Goal: Check status: Check status

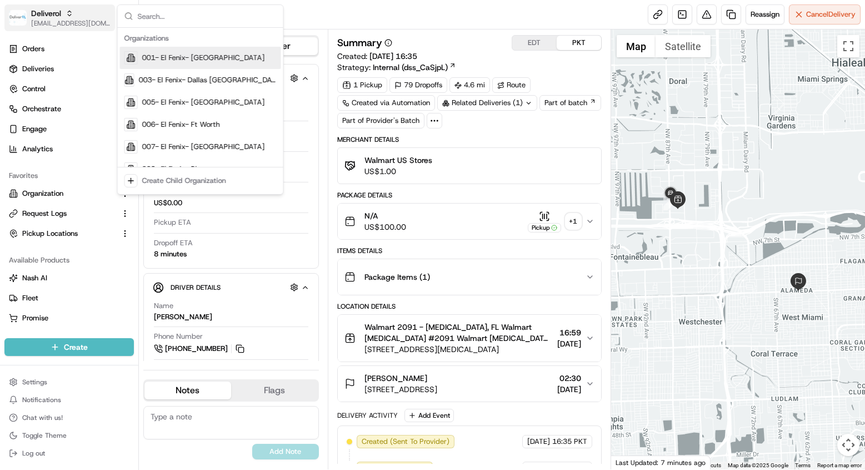
click at [75, 12] on div "Deliverol" at bounding box center [70, 13] width 79 height 11
click at [77, 4] on button "Deliverol masood@usenash.com" at bounding box center [59, 17] width 111 height 27
click at [44, 21] on span "[EMAIL_ADDRESS][DOMAIN_NAME]" at bounding box center [70, 23] width 79 height 9
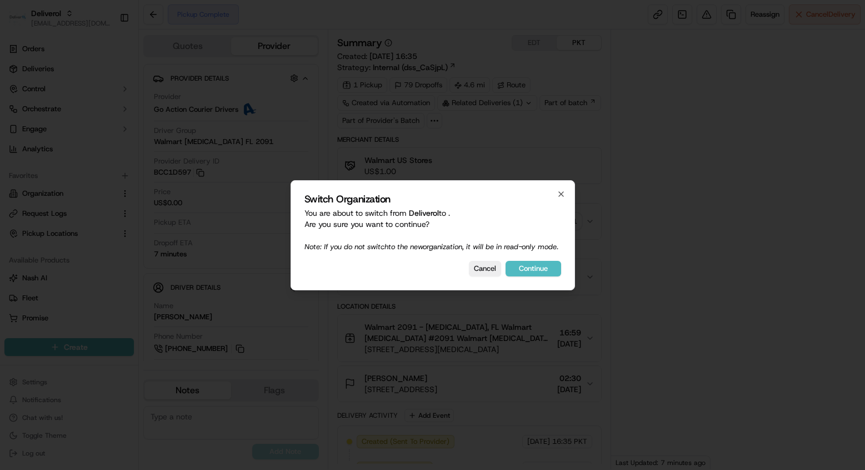
click at [61, 33] on div at bounding box center [432, 235] width 865 height 470
click at [68, 31] on div at bounding box center [432, 235] width 865 height 470
click at [122, 34] on div at bounding box center [432, 235] width 865 height 470
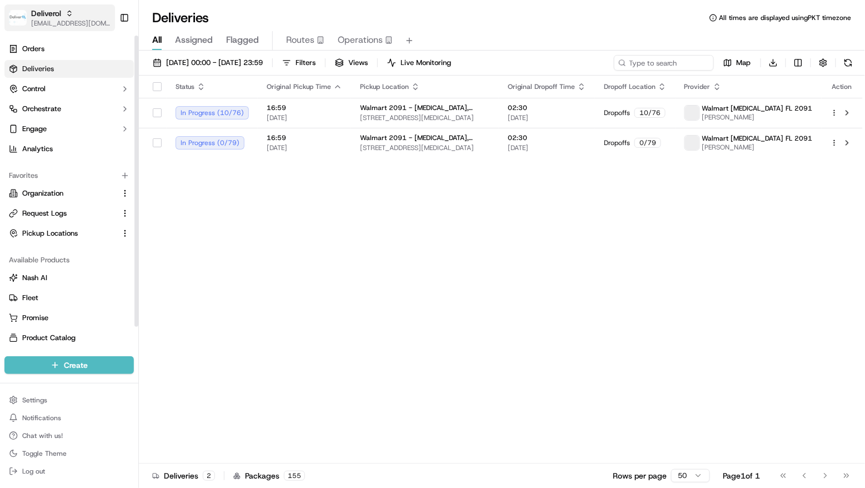
click at [27, 24] on button "Deliverol [EMAIL_ADDRESS][DOMAIN_NAME]" at bounding box center [59, 17] width 111 height 27
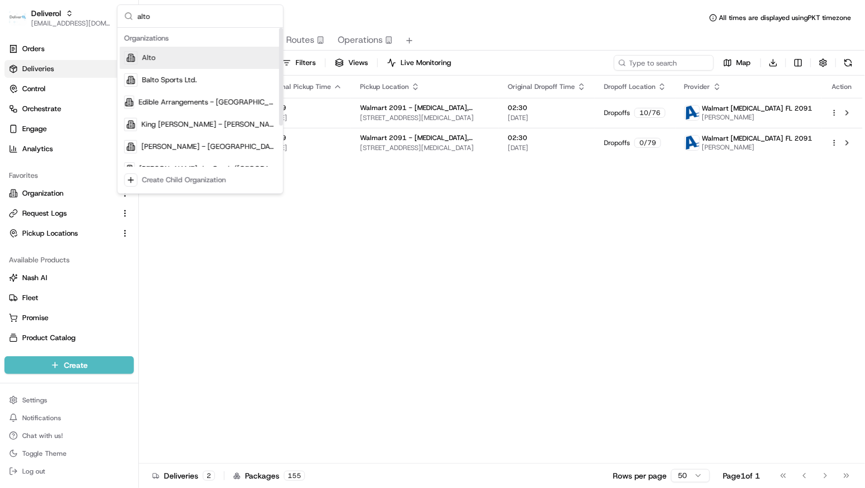
type input "alto"
click at [228, 47] on div "Alto" at bounding box center [200, 58] width 161 height 22
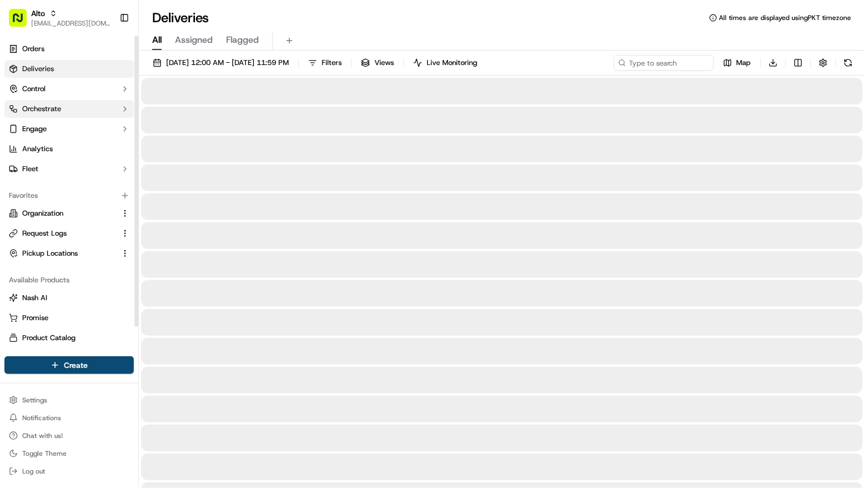
click at [76, 112] on button "Orchestrate" at bounding box center [69, 109] width 130 height 18
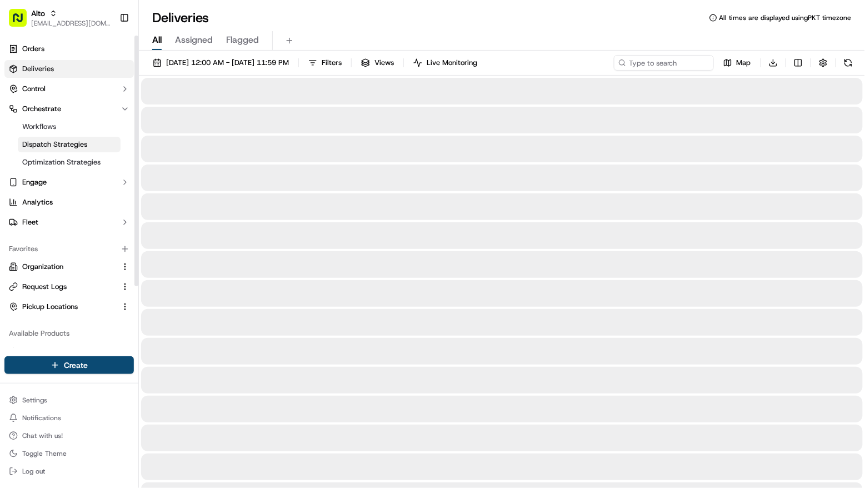
click at [72, 146] on span "Dispatch Strategies" at bounding box center [54, 145] width 65 height 10
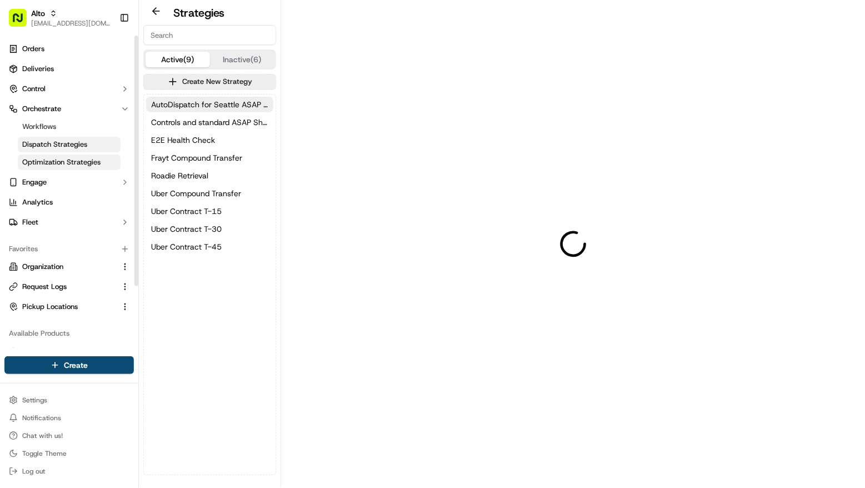
click at [71, 161] on span "Optimization Strategies" at bounding box center [61, 162] width 78 height 10
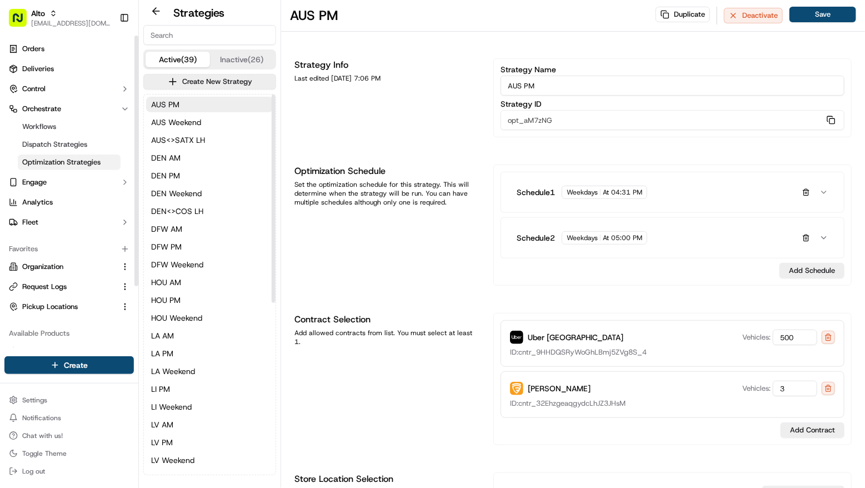
click at [195, 36] on input at bounding box center [209, 35] width 133 height 20
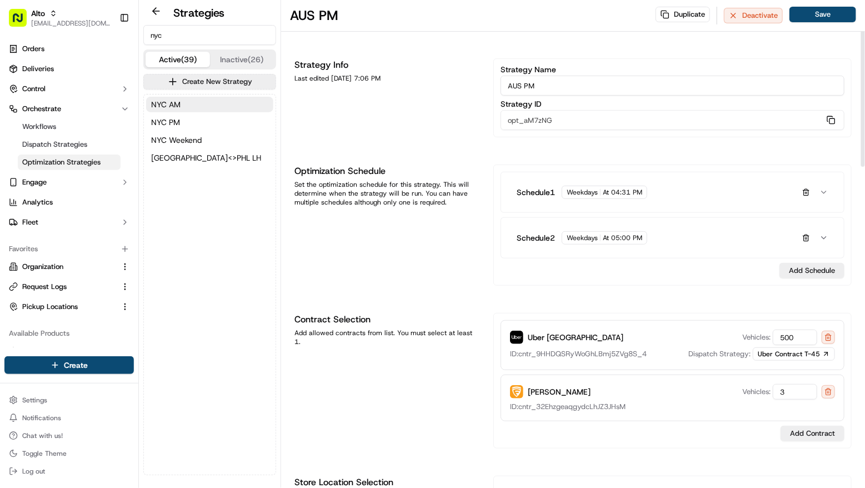
type input "nyc"
click at [688, 192] on div "Schedule 1 Weekdays At 04:31 PM" at bounding box center [665, 192] width 296 height 13
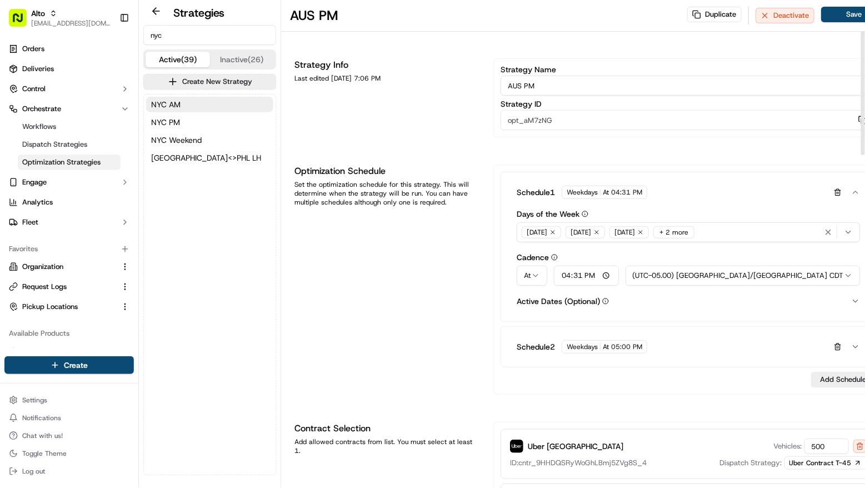
click at [693, 193] on div "Schedule 1 Weekdays At 04:31 PM" at bounding box center [681, 192] width 328 height 13
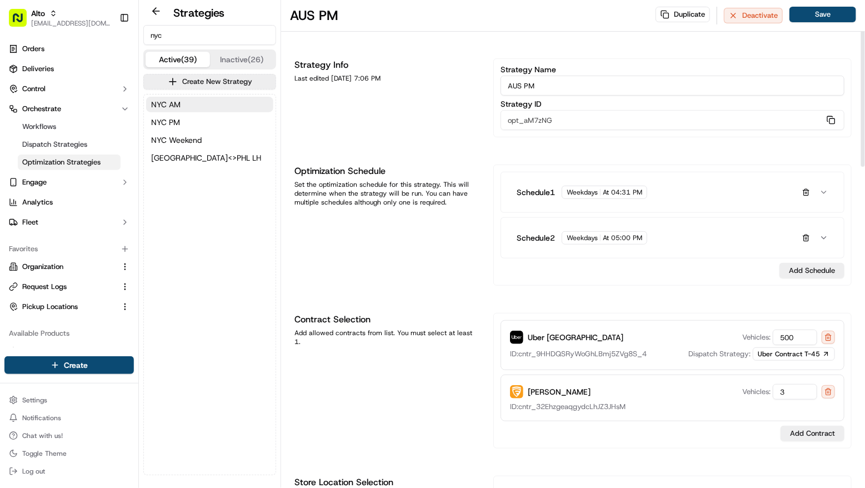
click at [693, 195] on div "Schedule 1 Weekdays At 04:31 PM" at bounding box center [665, 192] width 296 height 13
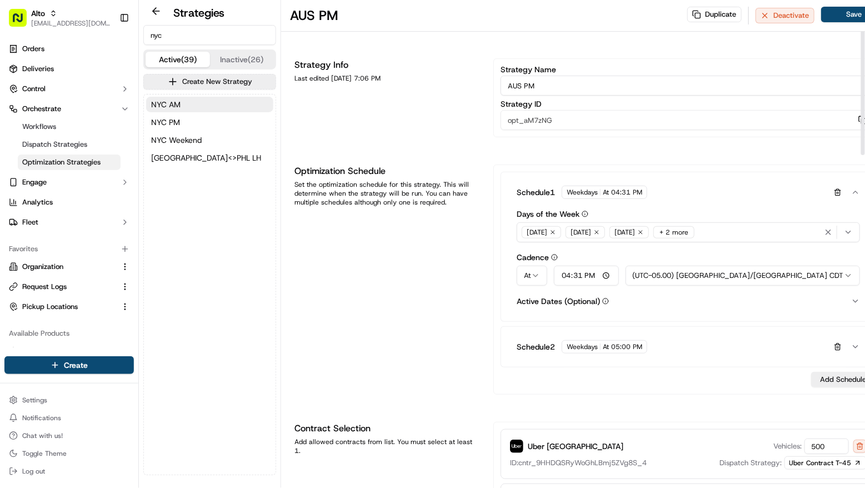
click at [693, 196] on div "Schedule 1 Weekdays At 04:31 PM" at bounding box center [681, 192] width 328 height 13
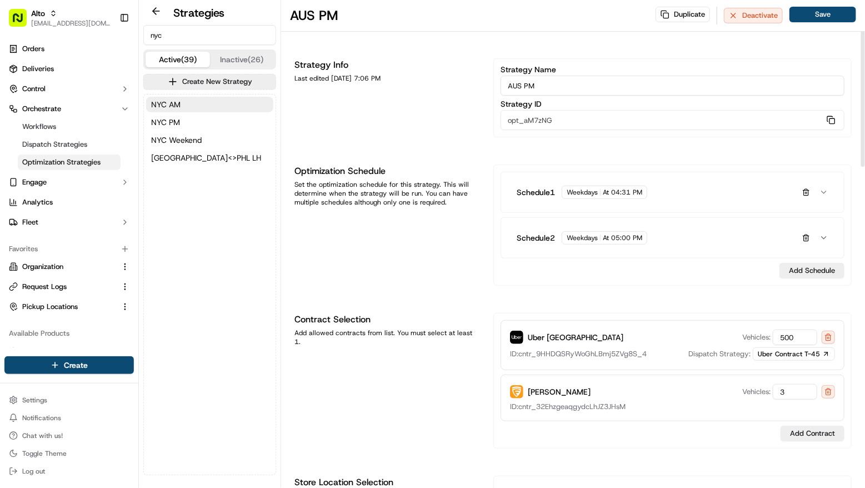
click at [693, 197] on div "Schedule 1 Weekdays At 04:31 PM" at bounding box center [665, 192] width 296 height 13
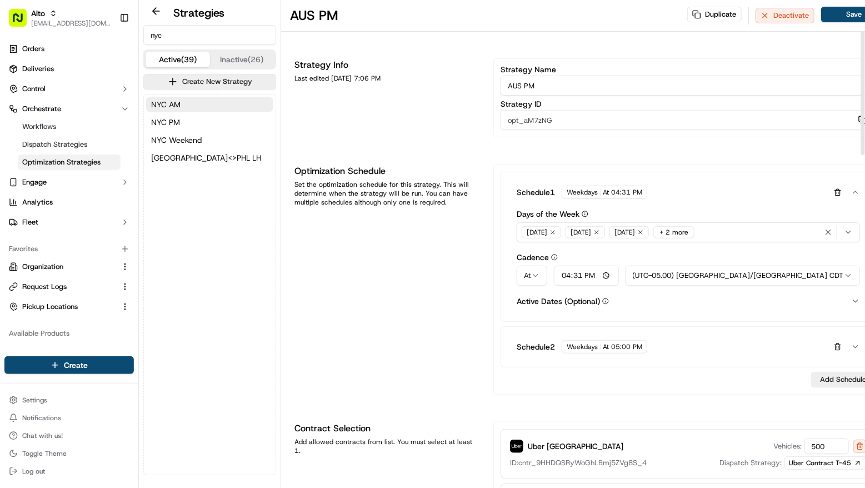
click at [683, 299] on button "Active Dates (Optional)" at bounding box center [689, 301] width 344 height 9
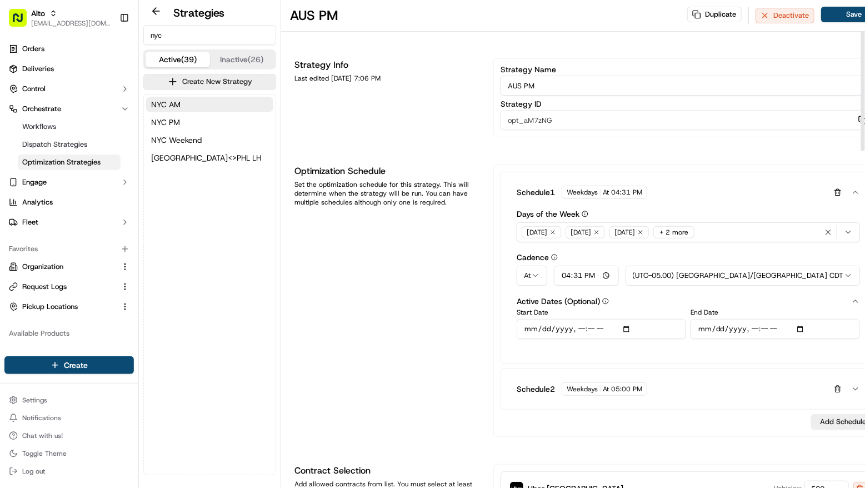
click at [676, 376] on button "Schedule 2 Weekdays At 05:00 PM" at bounding box center [688, 389] width 361 height 31
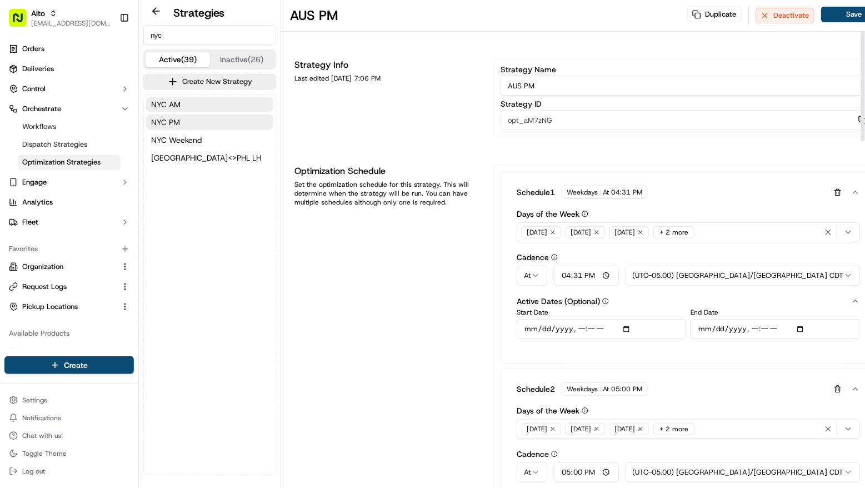
click at [219, 121] on button "NYC PM" at bounding box center [209, 123] width 127 height 16
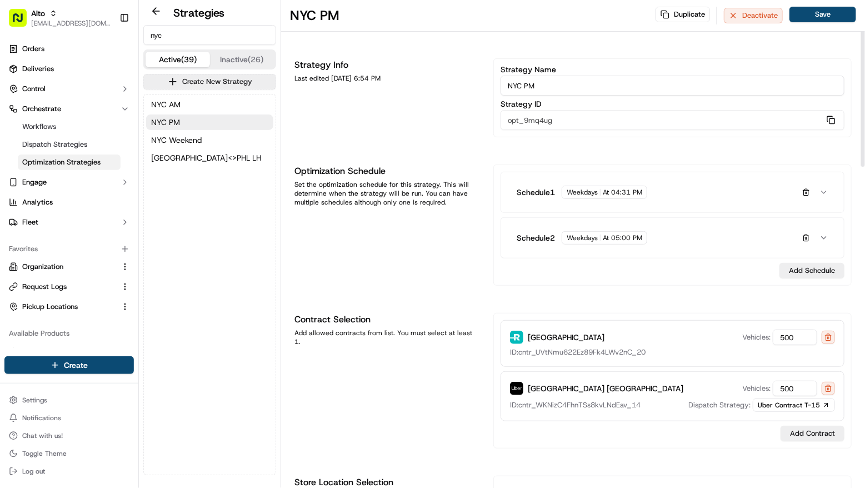
click at [687, 192] on div "Schedule 1 Weekdays At 04:31 PM" at bounding box center [665, 192] width 296 height 13
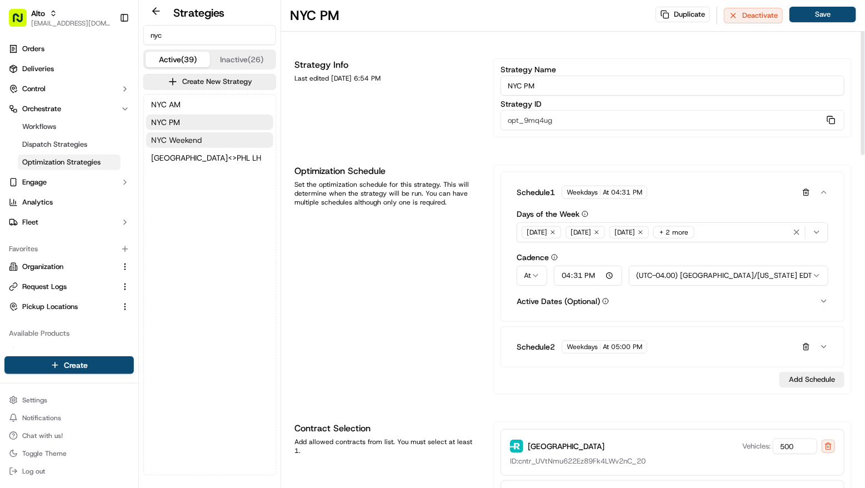
click at [188, 143] on span "NYC Weekend" at bounding box center [176, 140] width 51 height 11
type input "NYC Weekend"
type input "opt_m7edQD"
type input "12:31"
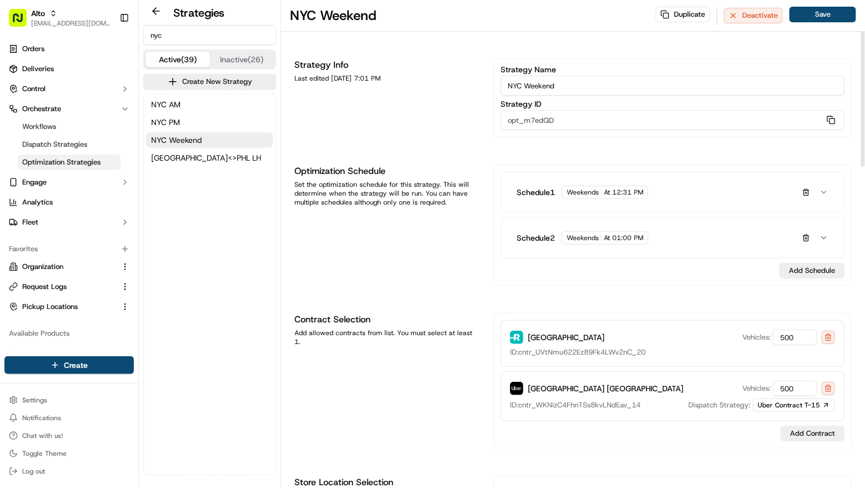
click at [705, 188] on div "Schedule 1 Weekends At 12:31 PM" at bounding box center [665, 192] width 296 height 13
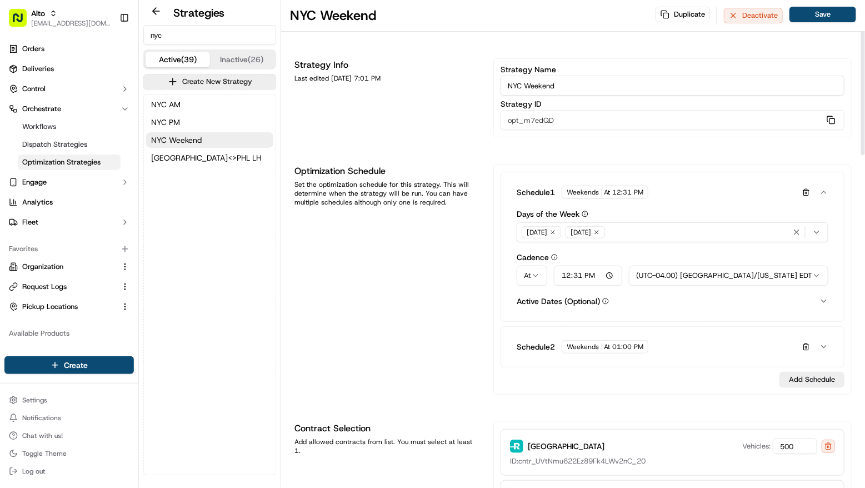
click at [206, 94] on div "NYC AM NYC PM NYC Weekend NYC<>PHL LH" at bounding box center [210, 130] width 132 height 73
click at [213, 108] on button "NYC AM" at bounding box center [209, 105] width 127 height 16
type input "NYC AM"
type input "opt_eCXbpz"
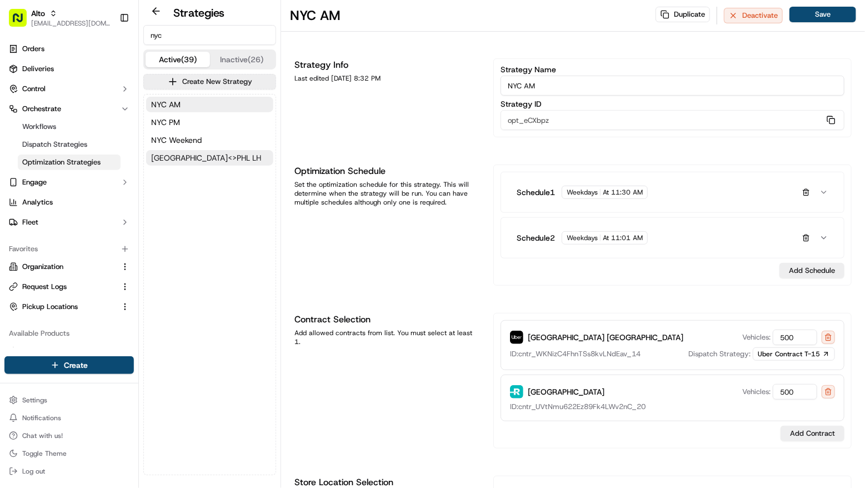
click at [223, 162] on button "NYC<>PHL LH" at bounding box center [209, 158] width 127 height 16
type input "NYC<>PHL LH"
type input "opt_CgnZ9d"
type input "60"
type input "120"
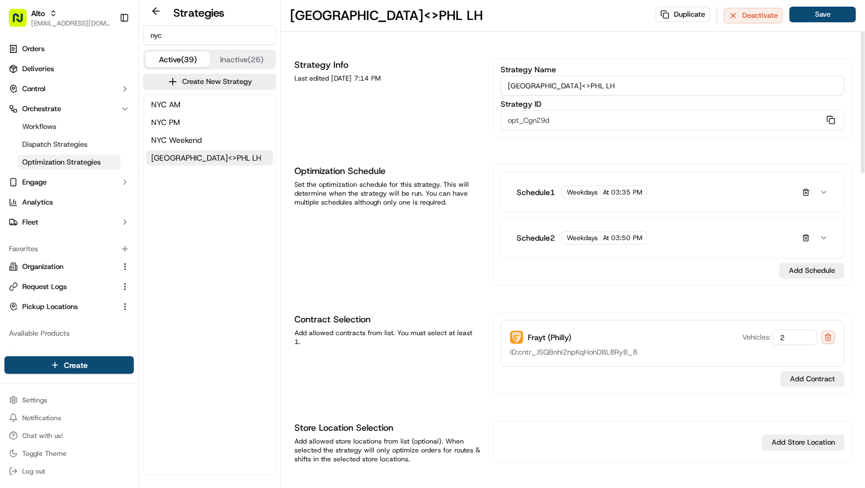
click at [683, 188] on div "Schedule 1 Weekdays At 03:35 PM" at bounding box center [665, 192] width 296 height 13
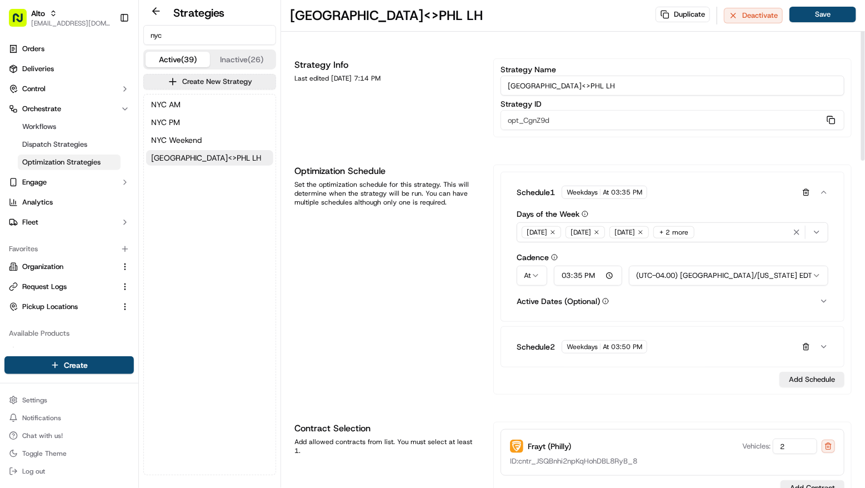
click at [683, 188] on div "Schedule 1 Weekdays At 03:35 PM" at bounding box center [665, 192] width 296 height 13
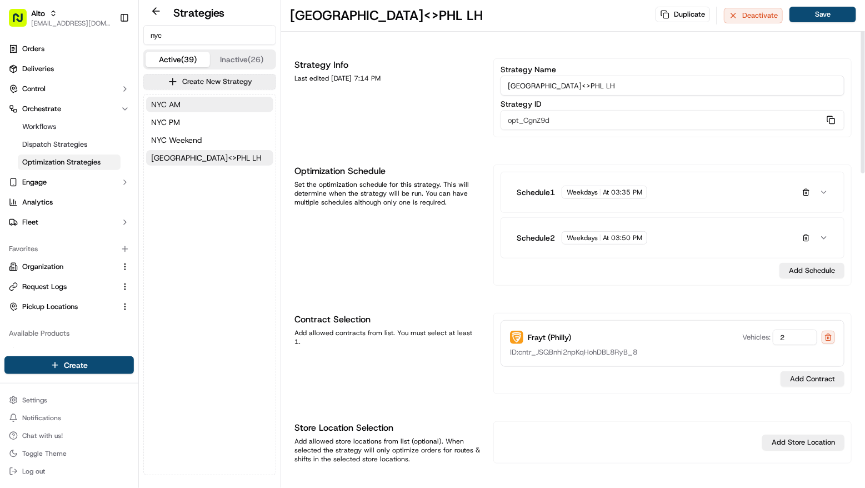
click at [208, 104] on button "NYC AM" at bounding box center [209, 105] width 127 height 16
type input "NYC AM"
type input "opt_eCXbpz"
type input "100"
type input "540"
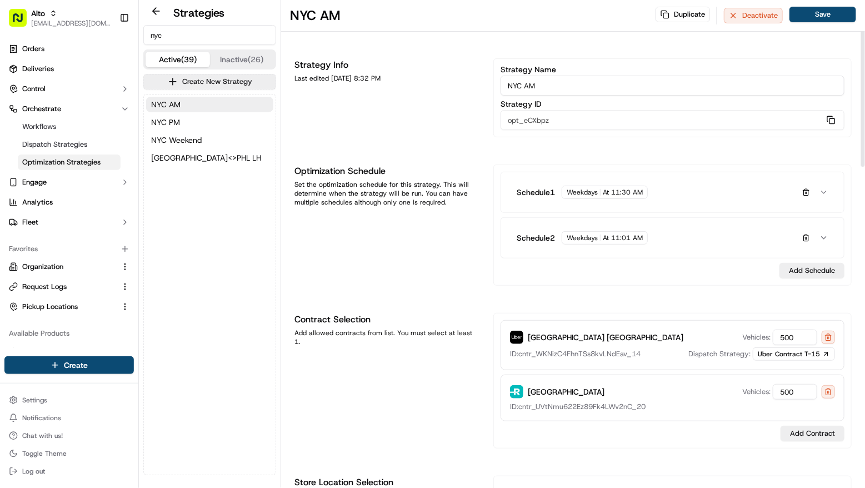
click at [709, 183] on button "Schedule 1 Weekdays At 11:30 AM" at bounding box center [673, 192] width 330 height 31
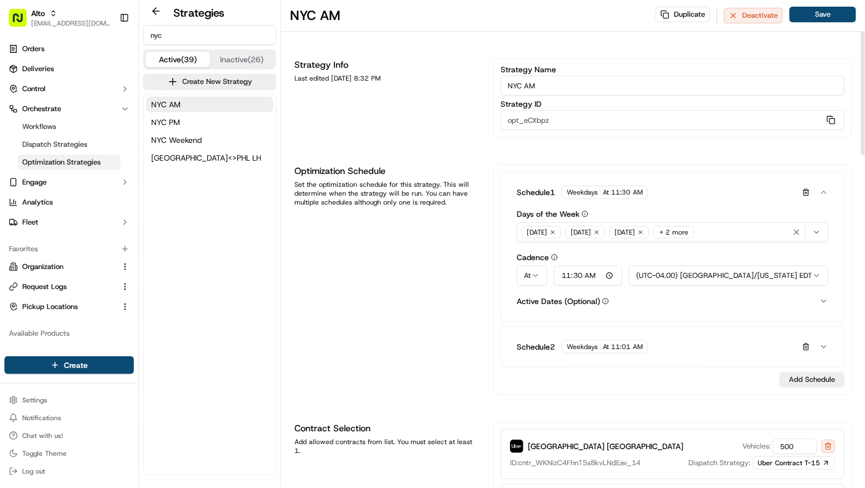
click at [683, 336] on button "Schedule 2 Weekdays At 11:01 AM" at bounding box center [673, 346] width 330 height 31
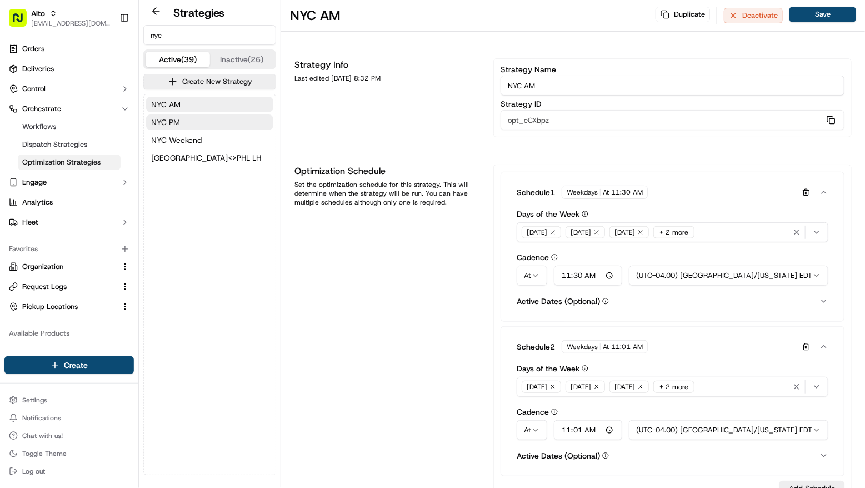
click at [227, 125] on button "NYC PM" at bounding box center [209, 123] width 127 height 16
type input "NYC PM"
type input "opt_9mq4ug"
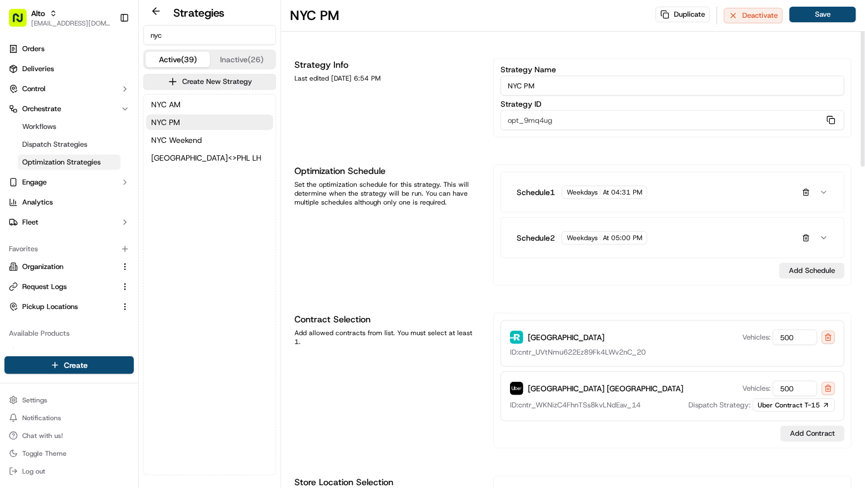
click at [685, 207] on div "Schedule 1 Weekdays At 04:31 PM" at bounding box center [673, 192] width 344 height 41
click at [690, 187] on div "Schedule 1 Weekdays At 04:31 PM" at bounding box center [665, 192] width 296 height 13
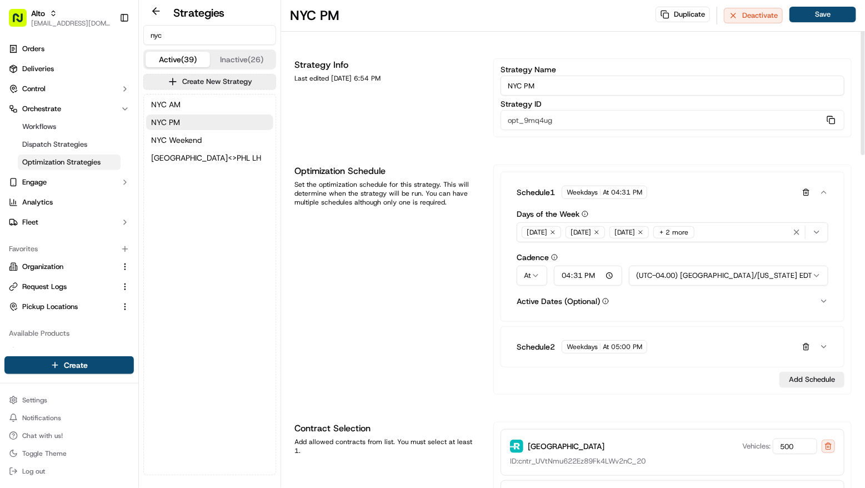
click at [690, 187] on div "Schedule 1 Weekdays At 04:31 PM" at bounding box center [665, 192] width 296 height 13
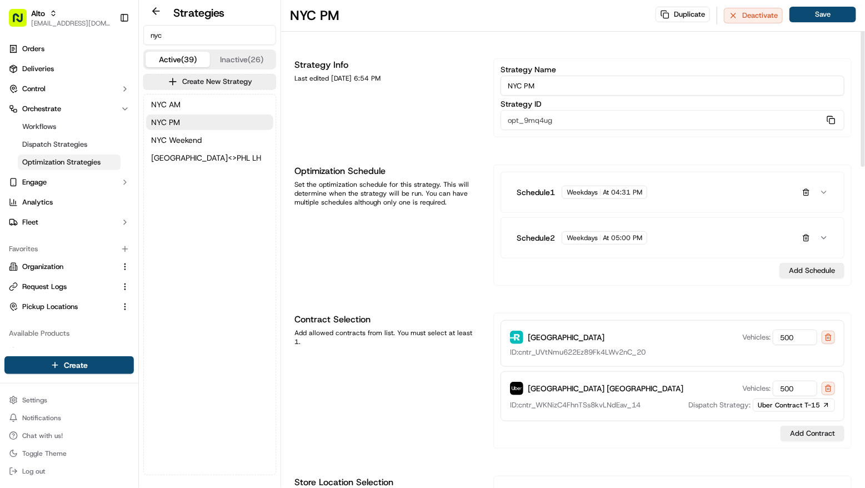
click at [684, 243] on div "Schedule 2 Weekdays At 05:00 PM" at bounding box center [665, 237] width 296 height 13
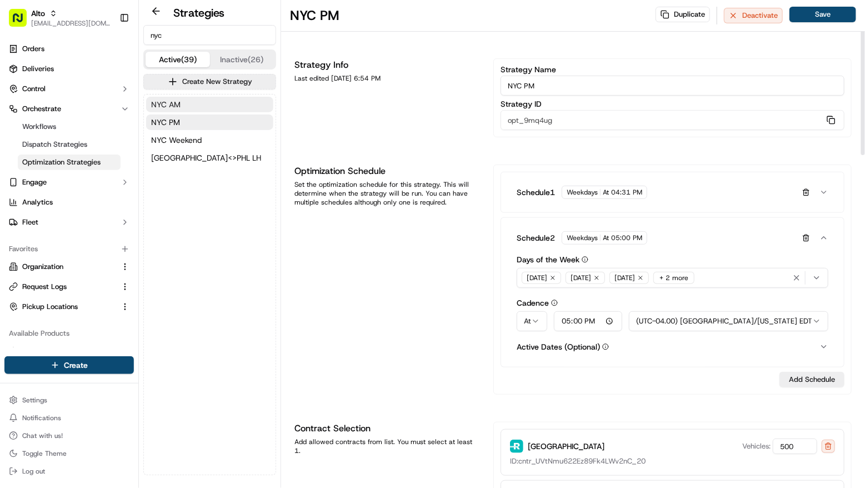
click at [202, 108] on button "NYC AM" at bounding box center [209, 105] width 127 height 16
type input "NYC AM"
type input "opt_eCXbpz"
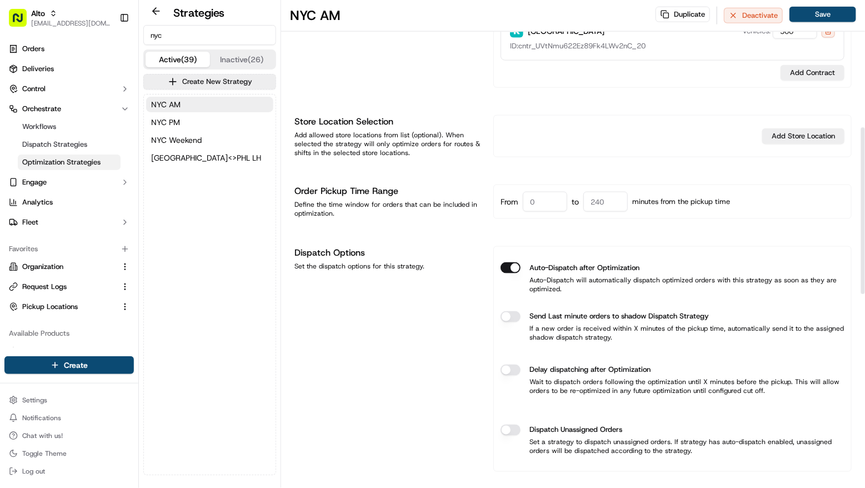
scroll to position [375, 0]
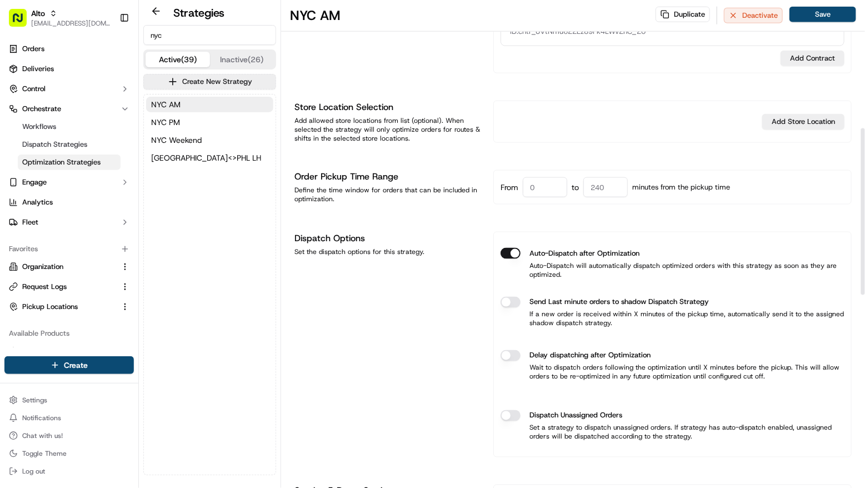
click at [383, 369] on div "Dispatch Options Set the dispatch options for this strategy." at bounding box center [388, 345] width 186 height 226
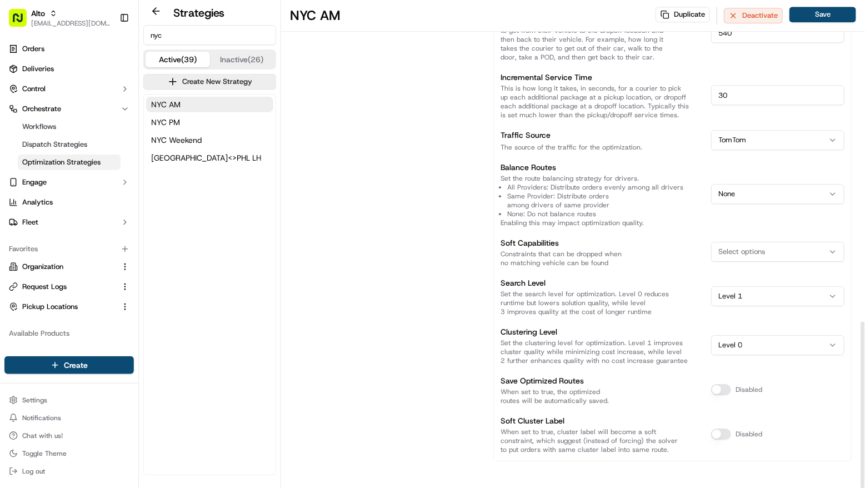
scroll to position [942, 0]
click at [68, 127] on link "Workflows" at bounding box center [69, 127] width 103 height 16
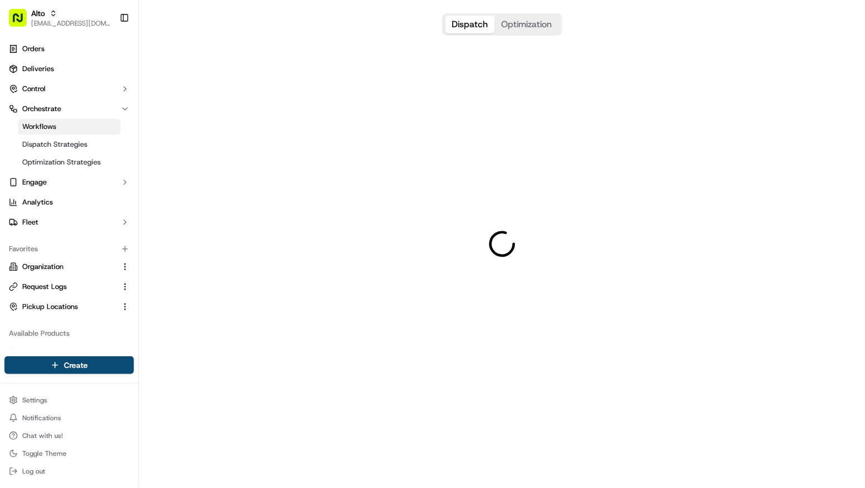
click at [543, 19] on button "Optimization" at bounding box center [527, 25] width 64 height 18
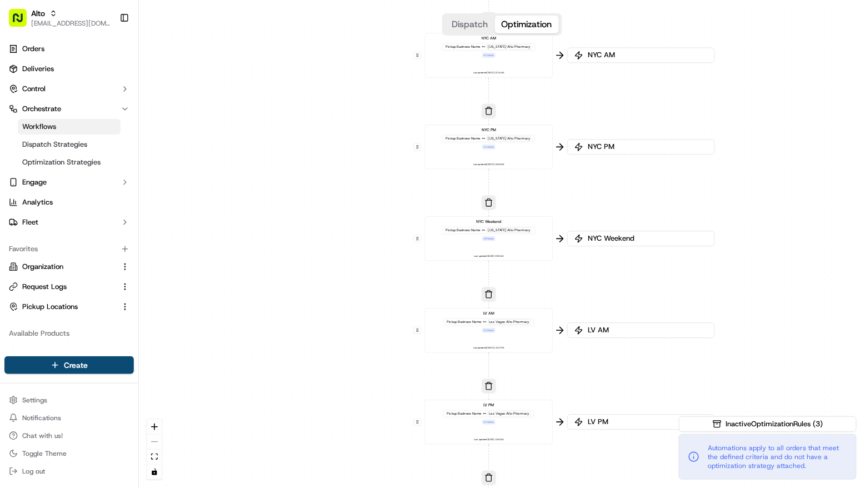
drag, startPoint x: 676, startPoint y: 128, endPoint x: 659, endPoint y: 346, distance: 219.1
click at [659, 346] on div "0 0 0 0 0 0 0 0 0 0 0 0 0 0 0 0 0 0 0 0 0 0 0 0 0 0 0 0 0 0 0 0 0 0 0 0 0 0 0 0…" at bounding box center [502, 244] width 727 height 488
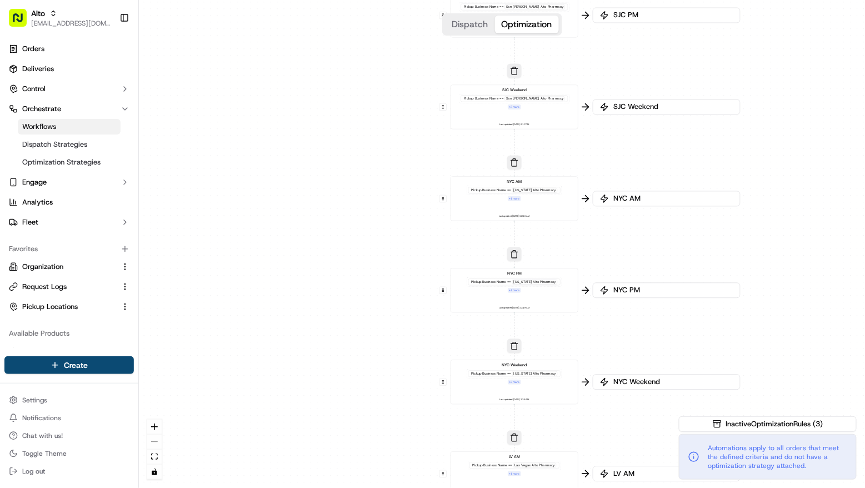
drag, startPoint x: 680, startPoint y: 151, endPoint x: 721, endPoint y: 310, distance: 164.2
click at [721, 310] on div "0 0 0 0 0 0 0 0 0 0 0 0 0 0 0 0 0 0 0 0 0 0 0 0 0 0 0 0 0 0 0 0 0 0 0 0 0 0 0 0…" at bounding box center [502, 244] width 727 height 488
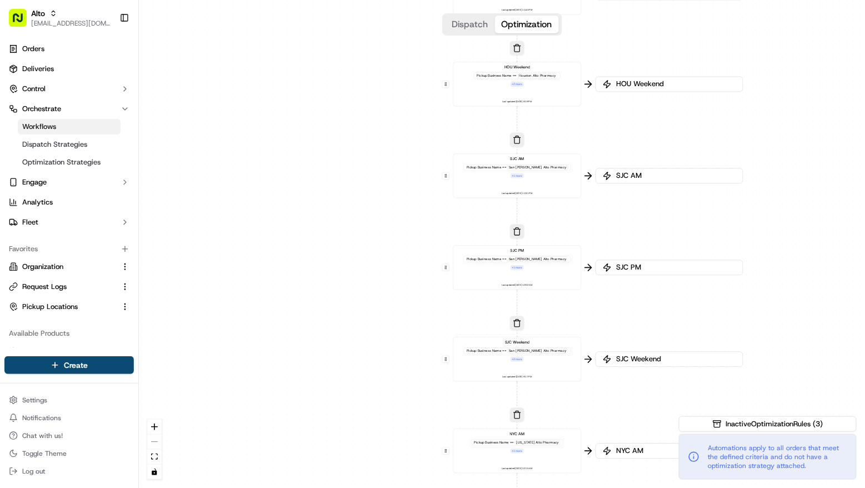
drag, startPoint x: 716, startPoint y: 140, endPoint x: 707, endPoint y: 325, distance: 185.3
click at [707, 325] on div "0 0 0 0 0 0 0 0 0 0 0 0 0 0 0 0 0 0 0 0 0 0 0 0 0 0 0 0 0 0 0 0 0 0 0 0 0 0 0 0…" at bounding box center [502, 244] width 727 height 488
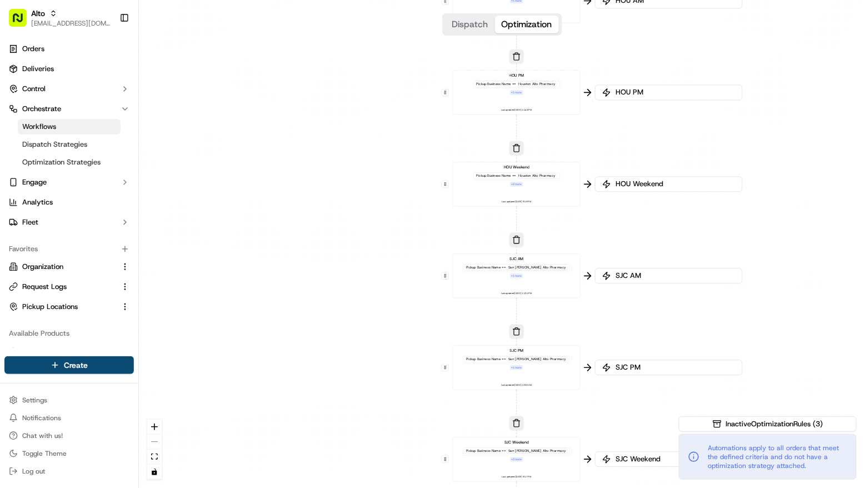
drag, startPoint x: 765, startPoint y: 135, endPoint x: 766, endPoint y: 469, distance: 334.1
click at [766, 469] on div "0 0 0 0 0 0 0 0 0 0 0 0 0 0 0 0 0 0 0 0 0 0 0 0 0 0 0 0 0 0 0 0 0 0 0 0 0 0 0 0…" at bounding box center [502, 244] width 727 height 488
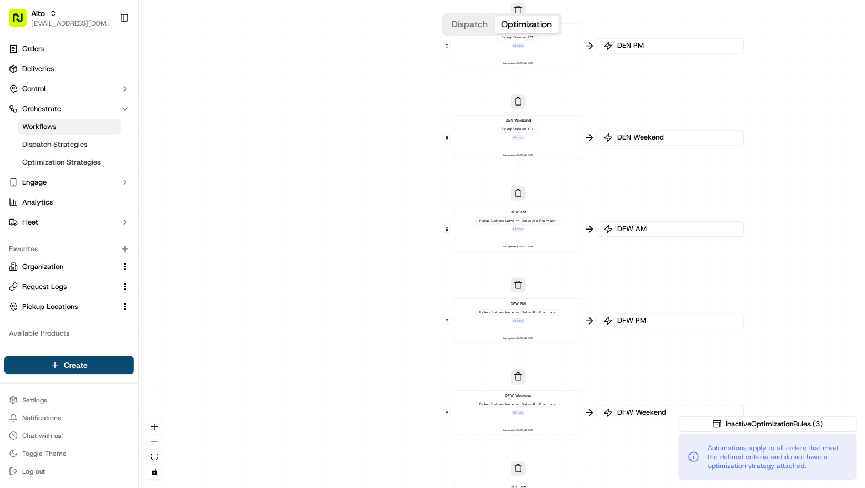
drag, startPoint x: 799, startPoint y: 183, endPoint x: 799, endPoint y: 453, distance: 269.6
click at [799, 453] on div "0 0 0 0 0 0 0 0 0 0 0 0 0 0 0 0 0 0 0 0 0 0 0 0 0 0 0 0 0 0 0 0 0 0 0 0 0 0 0 0…" at bounding box center [502, 244] width 727 height 488
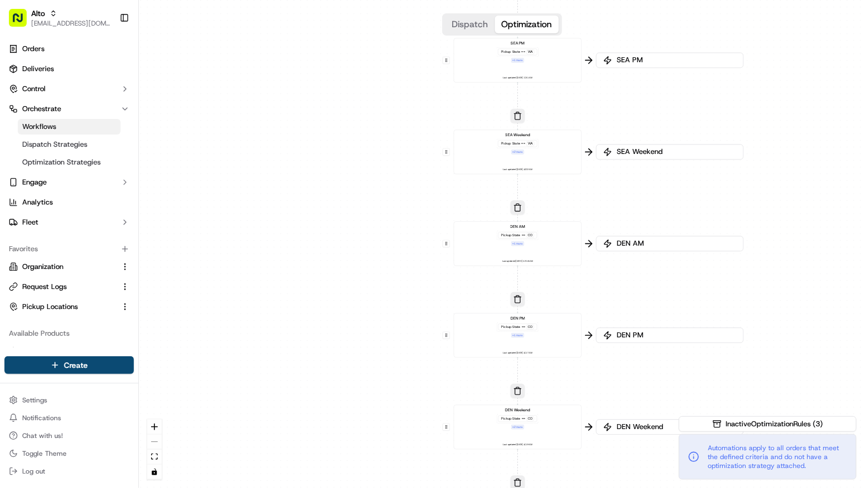
drag, startPoint x: 820, startPoint y: 181, endPoint x: 819, endPoint y: 475, distance: 294.6
click at [820, 469] on div "0 0 0 0 0 0 0 0 0 0 0 0 0 0 0 0 0 0 0 0 0 0 0 0 0 0 0 0 0 0 0 0 0 0 0 0 0 0 0 0…" at bounding box center [502, 244] width 727 height 488
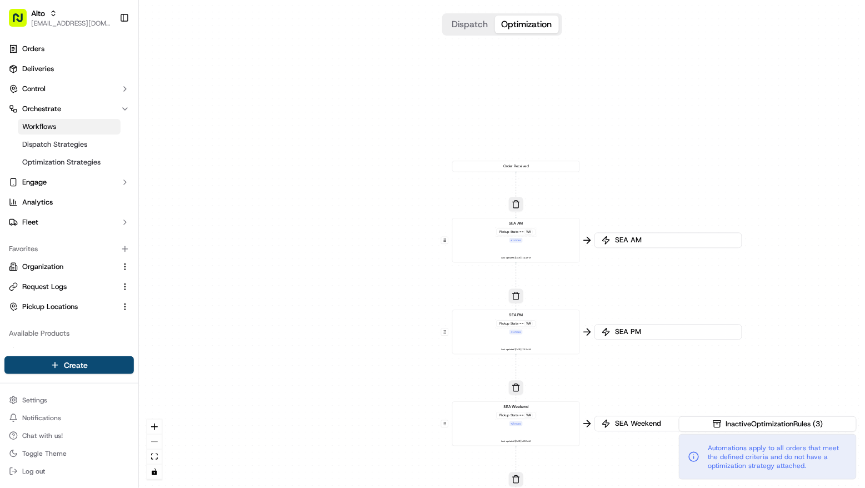
drag, startPoint x: 798, startPoint y: 235, endPoint x: 795, endPoint y: 520, distance: 285.2
click at [795, 469] on html "Alto masood@usenash.com Toggle Sidebar Orders Deliveries Control Orchestrate Wo…" at bounding box center [432, 244] width 865 height 488
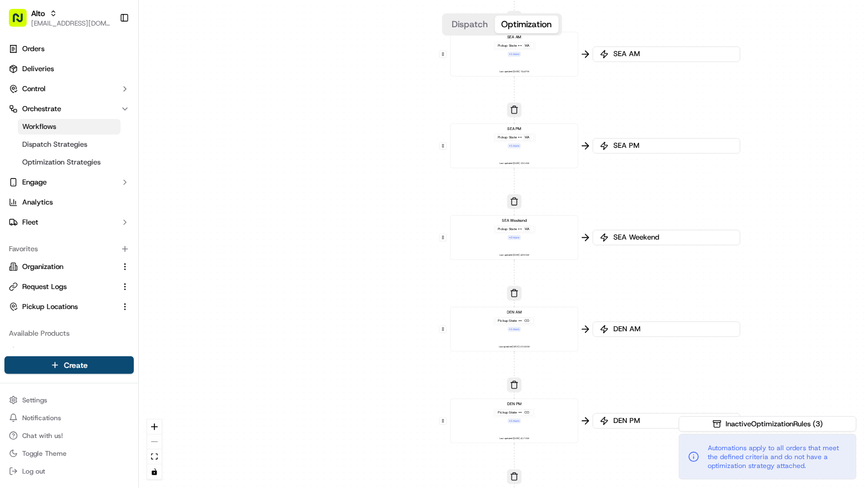
drag, startPoint x: 792, startPoint y: 387, endPoint x: 790, endPoint y: 173, distance: 213.5
click at [790, 173] on div "0 0 0 0 0 0 0 0 0 0 0 0 0 0 0 0 0 0 0 0 0 0 0 0 0 0 0 0 0 0 0 0 0 0 0 0 0 0 0 0…" at bounding box center [502, 244] width 727 height 488
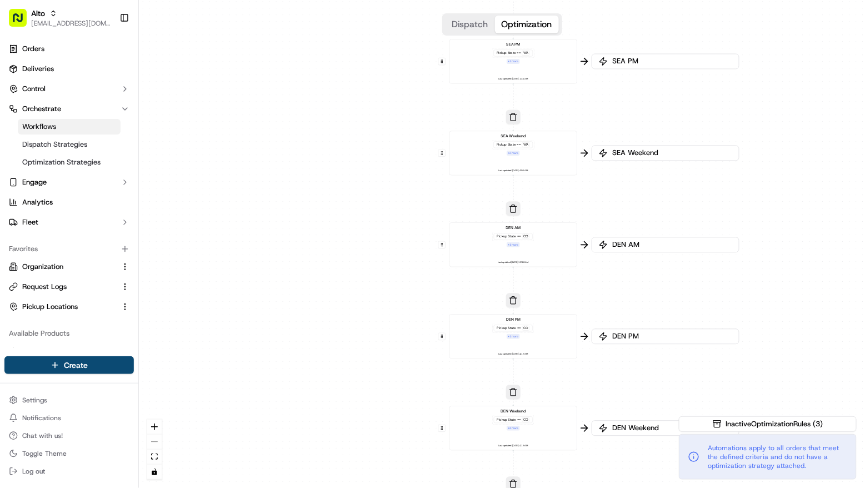
drag, startPoint x: 786, startPoint y: 271, endPoint x: 786, endPoint y: 88, distance: 182.3
click at [786, 88] on div "0 0 0 0 0 0 0 0 0 0 0 0 0 0 0 0 0 0 0 0 0 0 0 0 0 0 0 0 0 0 0 0 0 0 0 0 0 0 0 0…" at bounding box center [502, 244] width 727 height 488
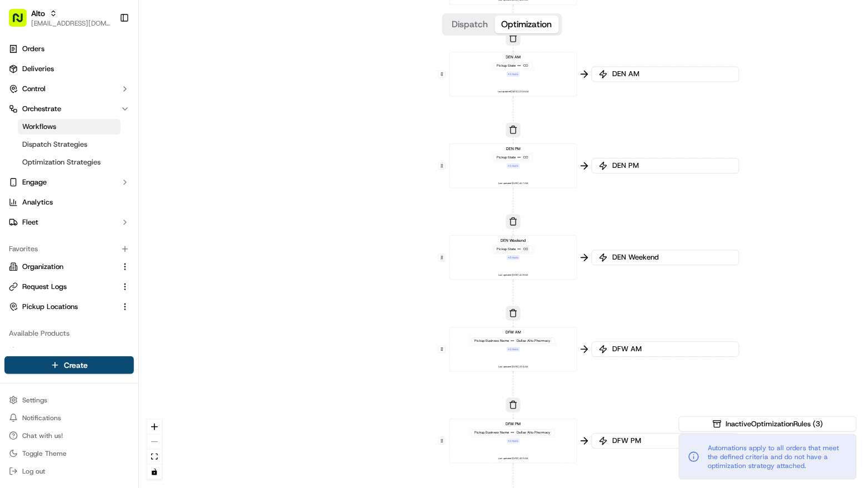
drag, startPoint x: 788, startPoint y: 227, endPoint x: 788, endPoint y: 108, distance: 119.0
click at [788, 108] on div "0 0 0 0 0 0 0 0 0 0 0 0 0 0 0 0 0 0 0 0 0 0 0 0 0 0 0 0 0 0 0 0 0 0 0 0 0 0 0 0…" at bounding box center [502, 244] width 727 height 488
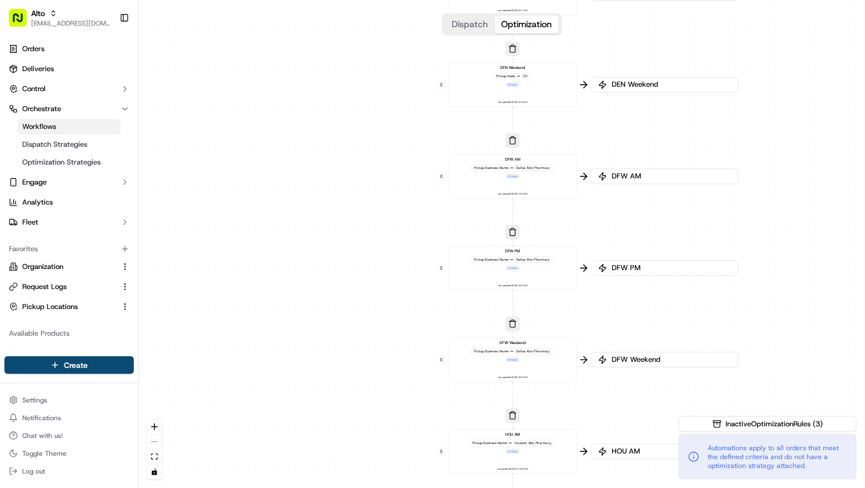
drag, startPoint x: 788, startPoint y: 263, endPoint x: 787, endPoint y: 112, distance: 151.8
click at [787, 112] on div "0 0 0 0 0 0 0 0 0 0 0 0 0 0 0 0 0 0 0 0 0 0 0 0 0 0 0 0 0 0 0 0 0 0 0 0 0 0 0 0…" at bounding box center [502, 244] width 727 height 488
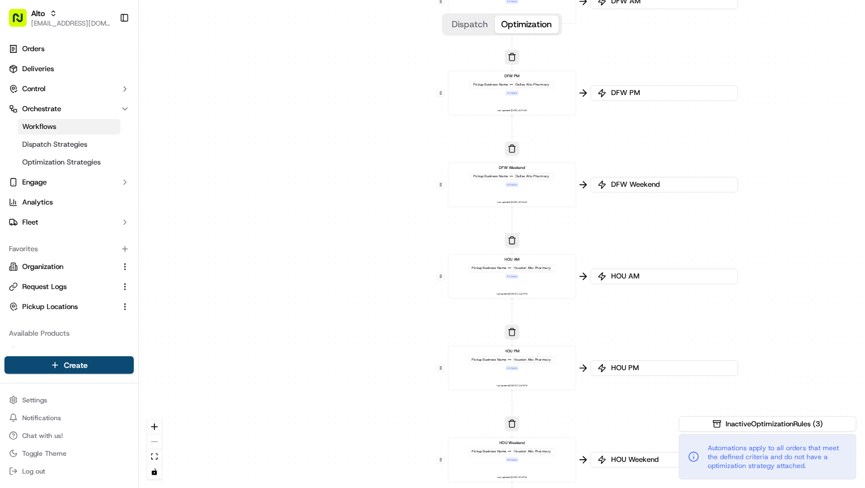
drag, startPoint x: 790, startPoint y: 246, endPoint x: 790, endPoint y: 90, distance: 155.6
click at [790, 90] on div "0 0 0 0 0 0 0 0 0 0 0 0 0 0 0 0 0 0 0 0 0 0 0 0 0 0 0 0 0 0 0 0 0 0 0 0 0 0 0 0…" at bounding box center [502, 244] width 727 height 488
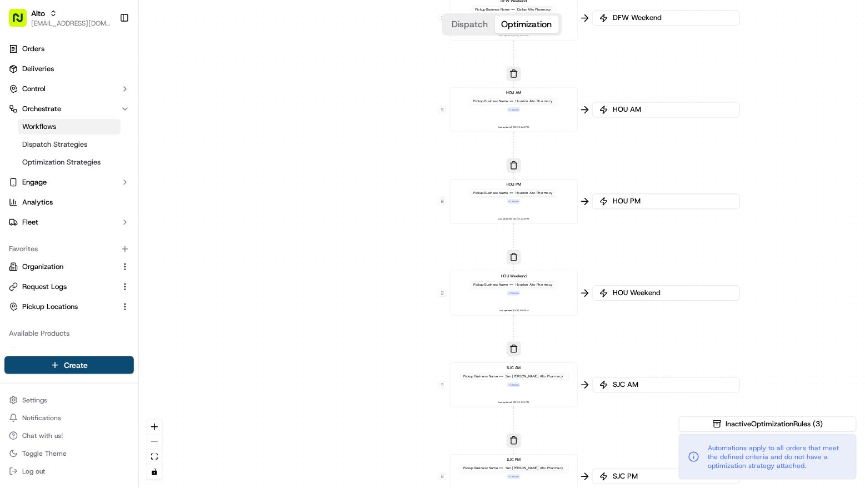
drag, startPoint x: 790, startPoint y: 225, endPoint x: 794, endPoint y: 64, distance: 160.7
click at [794, 64] on div "0 0 0 0 0 0 0 0 0 0 0 0 0 0 0 0 0 0 0 0 0 0 0 0 0 0 0 0 0 0 0 0 0 0 0 0 0 0 0 0…" at bounding box center [502, 244] width 727 height 488
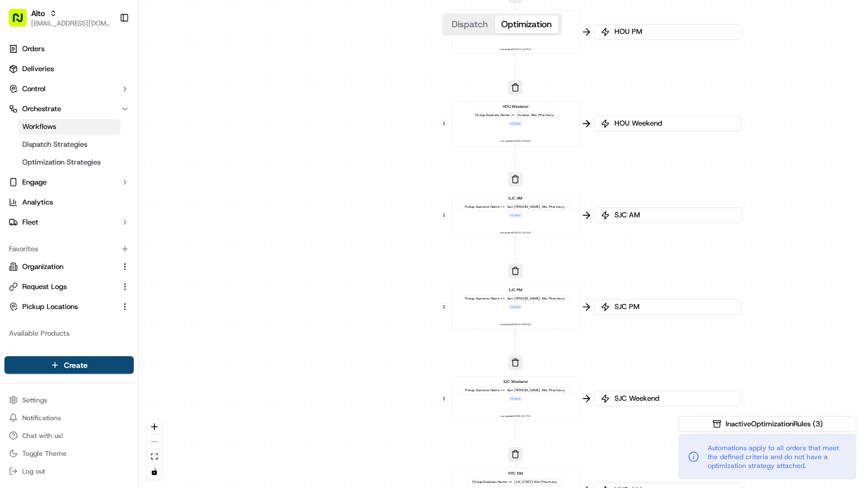
drag, startPoint x: 789, startPoint y: 208, endPoint x: 789, endPoint y: 51, distance: 156.8
click at [789, 51] on div "0 0 0 0 0 0 0 0 0 0 0 0 0 0 0 0 0 0 0 0 0 0 0 0 0 0 0 0 0 0 0 0 0 0 0 0 0 0 0 0…" at bounding box center [502, 244] width 727 height 488
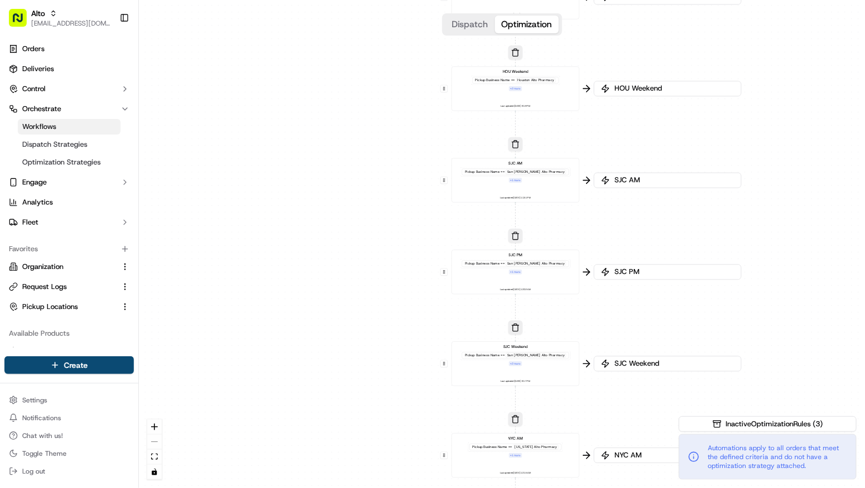
drag, startPoint x: 790, startPoint y: 191, endPoint x: 788, endPoint y: 80, distance: 110.7
click at [788, 81] on div "0 0 0 0 0 0 0 0 0 0 0 0 0 0 0 0 0 0 0 0 0 0 0 0 0 0 0 0 0 0 0 0 0 0 0 0 0 0 0 0…" at bounding box center [502, 244] width 727 height 488
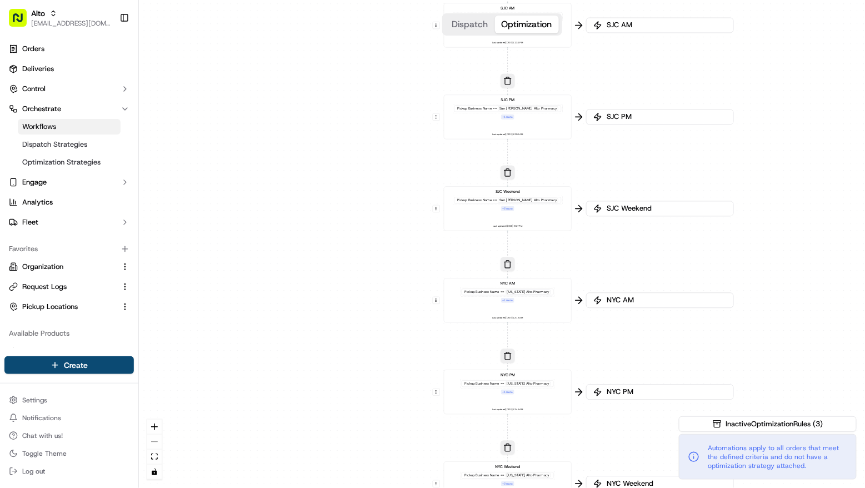
drag, startPoint x: 784, startPoint y: 182, endPoint x: 779, endPoint y: 88, distance: 94.7
click at [779, 88] on div "0 0 0 0 0 0 0 0 0 0 0 0 0 0 0 0 0 0 0 0 0 0 0 0 0 0 0 0 0 0 0 0 0 0 0 0 0 0 0 0…" at bounding box center [502, 244] width 727 height 488
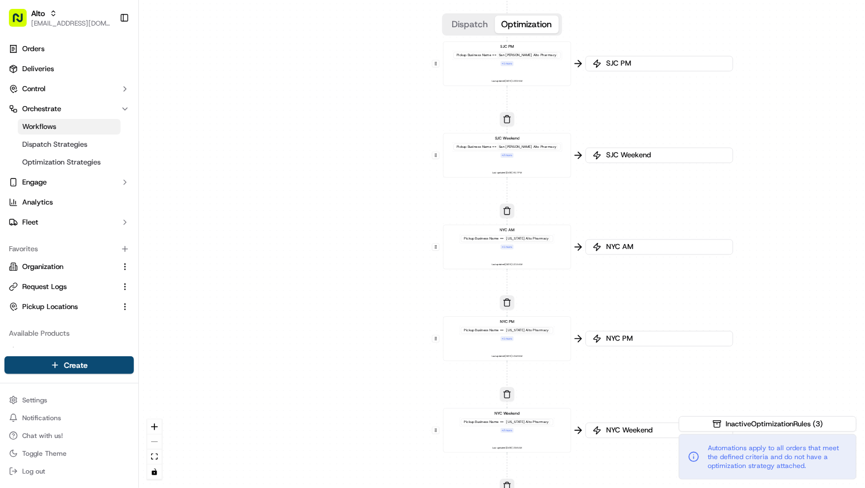
drag, startPoint x: 794, startPoint y: 243, endPoint x: 794, endPoint y: 206, distance: 37.2
click at [794, 206] on div "0 0 0 0 0 0 0 0 0 0 0 0 0 0 0 0 0 0 0 0 0 0 0 0 0 0 0 0 0 0 0 0 0 0 0 0 0 0 0 0…" at bounding box center [502, 244] width 727 height 488
click at [546, 249] on div "Pickup Business Name == New York Alto Pharmacy + 1 more" at bounding box center [507, 242] width 95 height 16
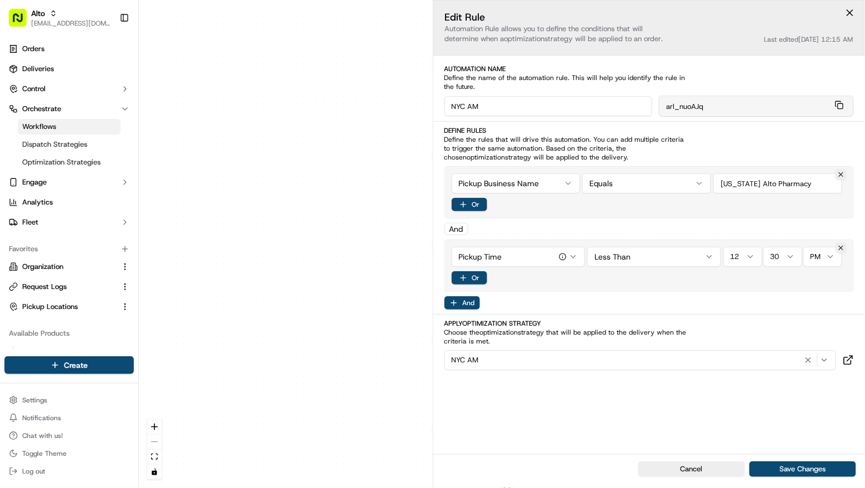
click at [757, 180] on input "string" at bounding box center [778, 183] width 129 height 20
click at [71, 144] on span "Dispatch Strategies" at bounding box center [54, 145] width 65 height 10
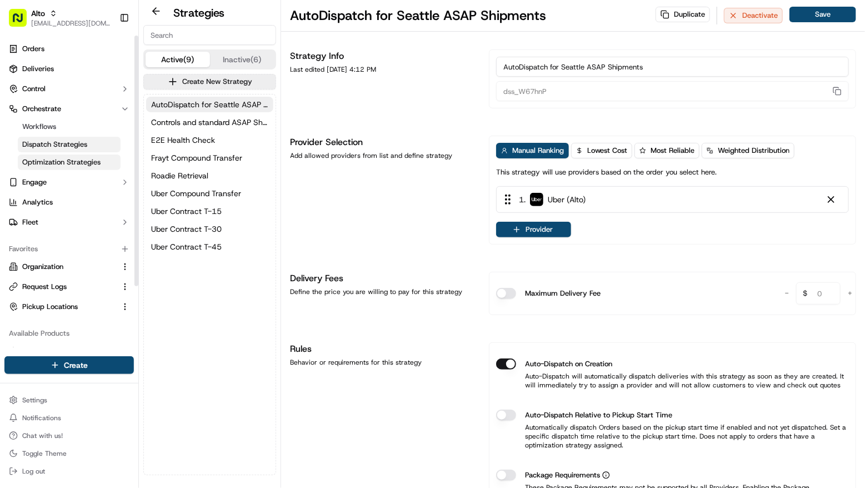
click at [76, 158] on span "Optimization Strategies" at bounding box center [61, 162] width 78 height 10
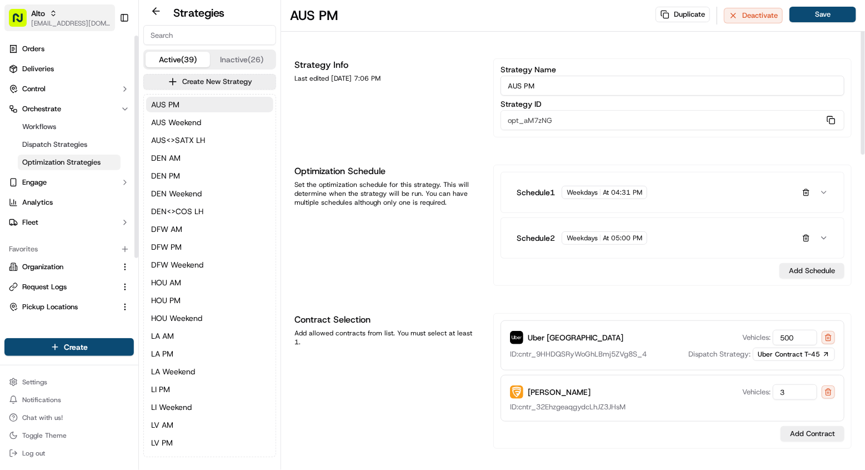
click at [52, 15] on icon "button" at bounding box center [53, 15] width 3 height 2
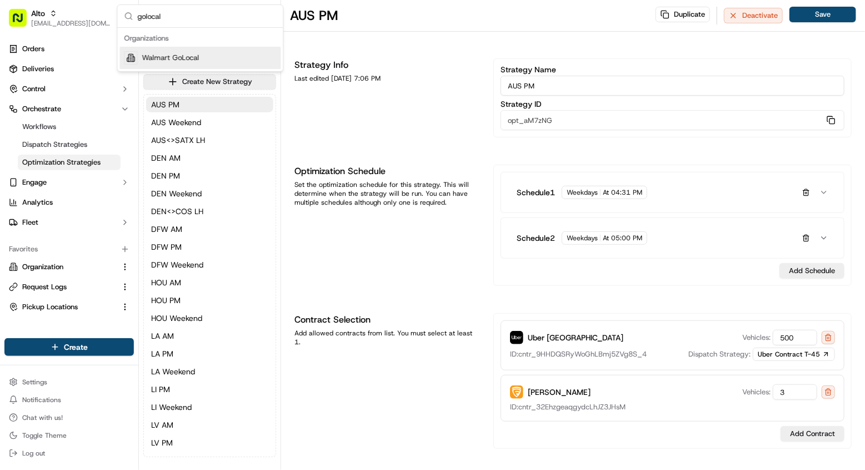
type input "golocal"
click at [151, 47] on div "Walmart GoLocal" at bounding box center [200, 58] width 161 height 22
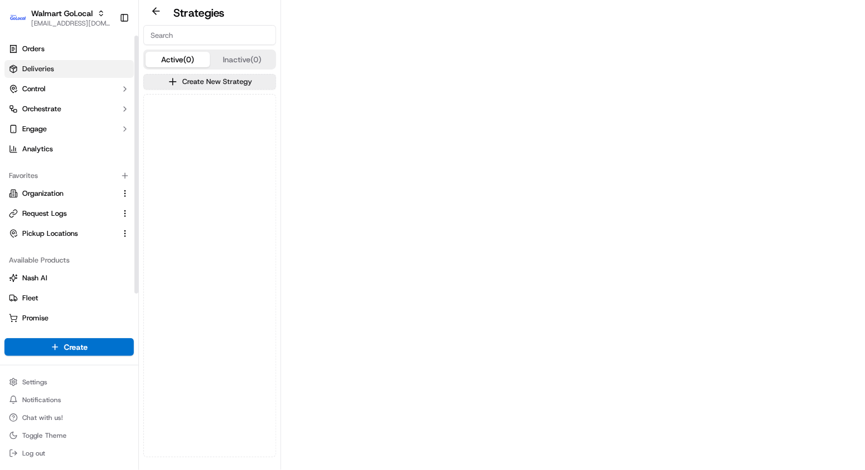
click at [59, 65] on link "Deliveries" at bounding box center [69, 69] width 130 height 18
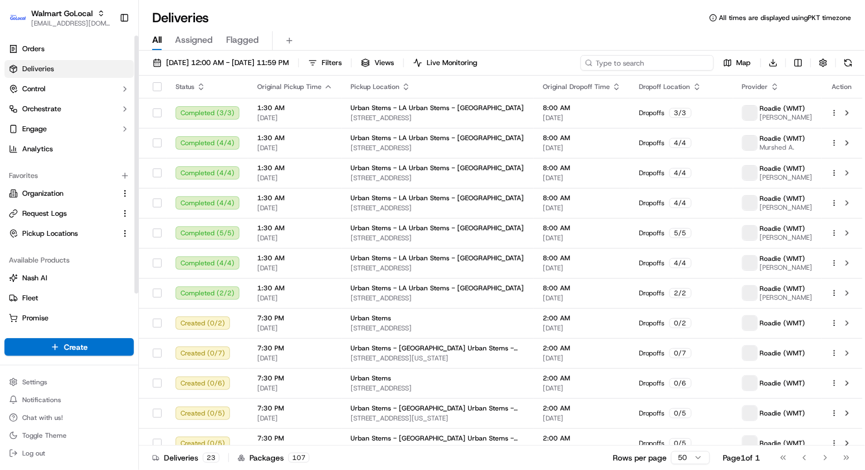
click at [673, 62] on input at bounding box center [647, 63] width 133 height 16
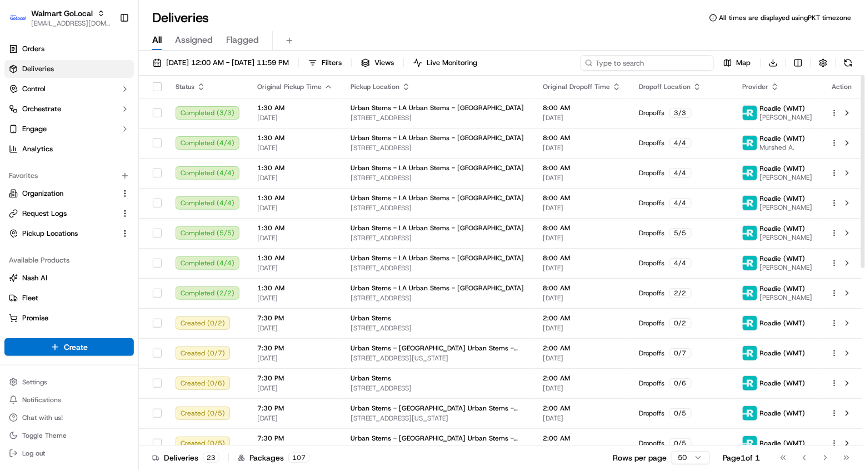
click at [648, 64] on input at bounding box center [647, 63] width 133 height 16
paste input "3544002-1"
type input "3544002-1"
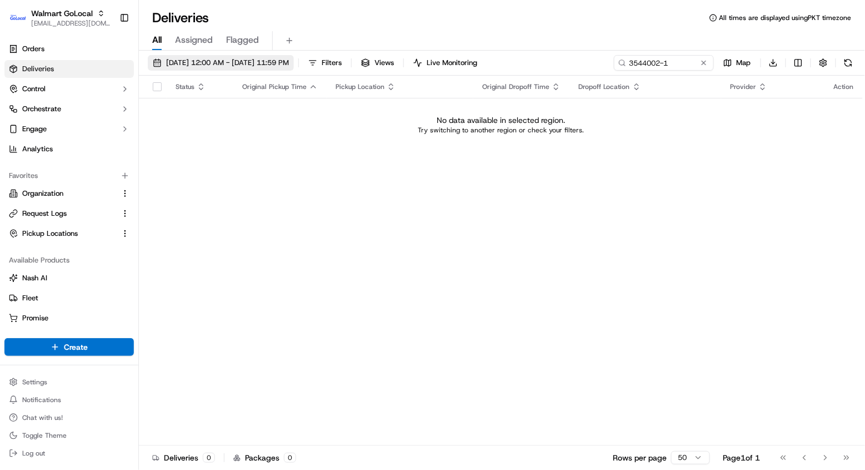
click at [288, 64] on span "09/23/2025 12:00 AM - 09/23/2025 11:59 PM" at bounding box center [227, 63] width 123 height 10
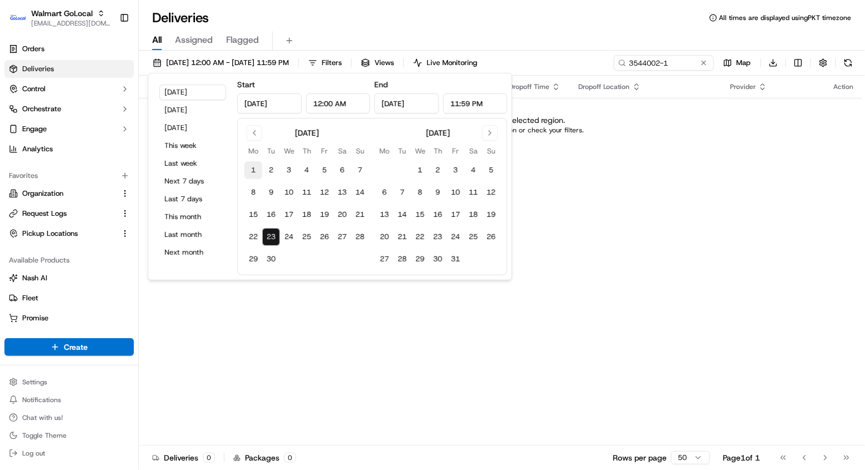
click at [246, 167] on button "1" at bounding box center [254, 170] width 18 height 18
type input "Sep 1, 2025"
click at [271, 244] on button "23" at bounding box center [271, 237] width 18 height 18
type input "Sep 23, 2025"
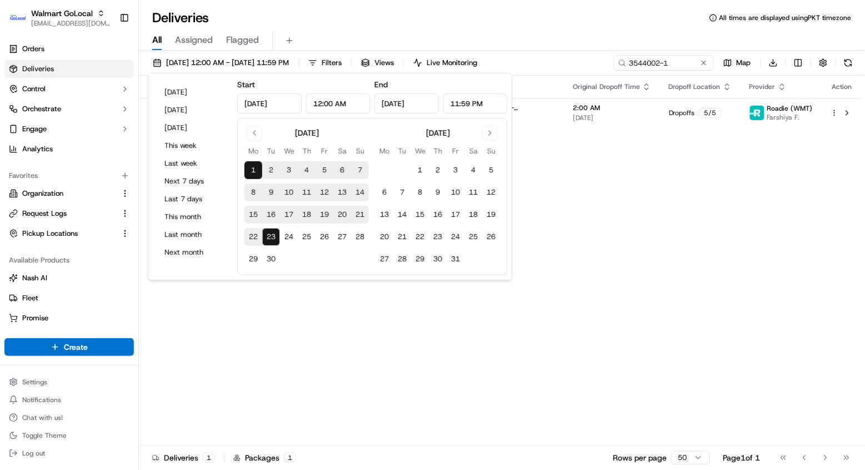
click at [306, 295] on div "Status Original Pickup Time Pickup Location Original Dropoff Time Dropoff Locat…" at bounding box center [501, 261] width 724 height 370
